Goal: Find specific fact: Find specific page/section

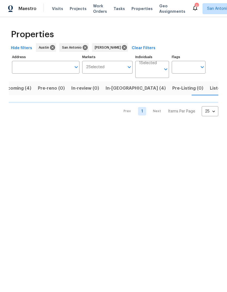
scroll to position [0, 11]
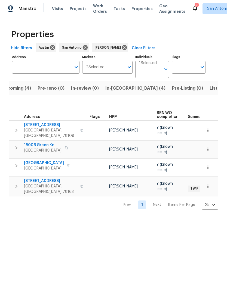
click at [17, 183] on icon "button" at bounding box center [16, 186] width 7 height 7
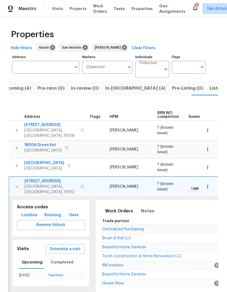
click at [31, 212] on span "Lockbox" at bounding box center [29, 215] width 16 height 7
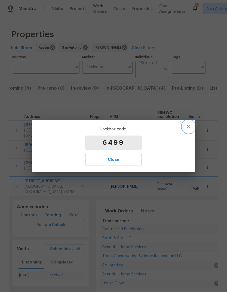
click at [191, 127] on icon "button" at bounding box center [188, 126] width 7 height 7
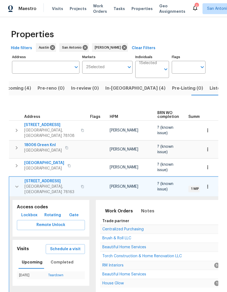
click at [32, 212] on span "Lockbox" at bounding box center [29, 215] width 16 height 7
click at [188, 124] on td at bounding box center [208, 131] width 44 height 20
